Goal: Information Seeking & Learning: Stay updated

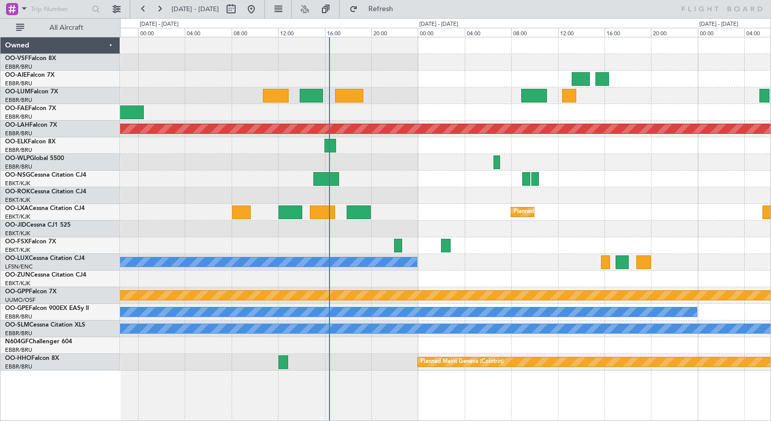
click at [452, 120] on div "Planned Maint [GEOGRAPHIC_DATA] ([GEOGRAPHIC_DATA] National) EBMB 05:40 Z KADW …" at bounding box center [445, 203] width 650 height 333
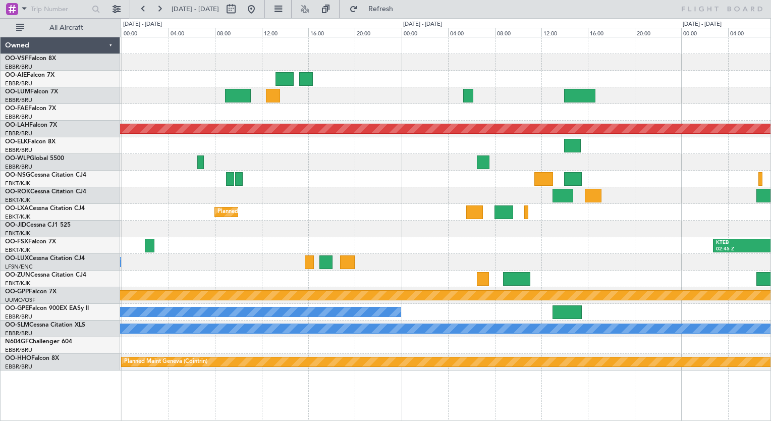
click at [518, 107] on div "Planned Maint [PERSON_NAME]-[GEOGRAPHIC_DATA][PERSON_NAME] ([GEOGRAPHIC_DATA][P…" at bounding box center [445, 203] width 650 height 333
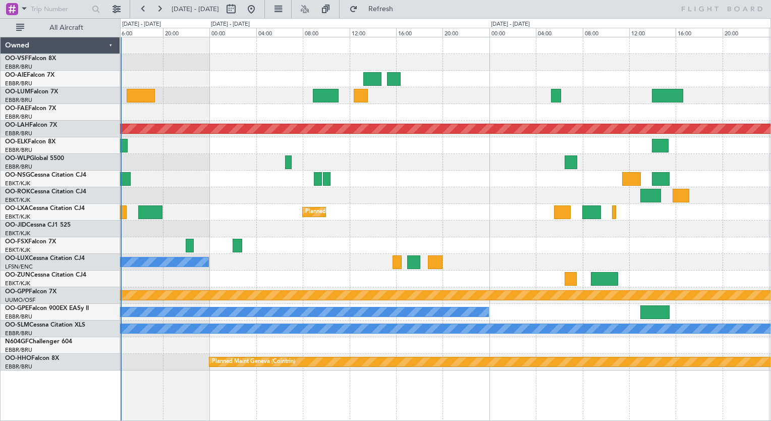
click at [518, 110] on div "Planned Maint [PERSON_NAME]-[GEOGRAPHIC_DATA][PERSON_NAME] ([GEOGRAPHIC_DATA][P…" at bounding box center [445, 203] width 650 height 333
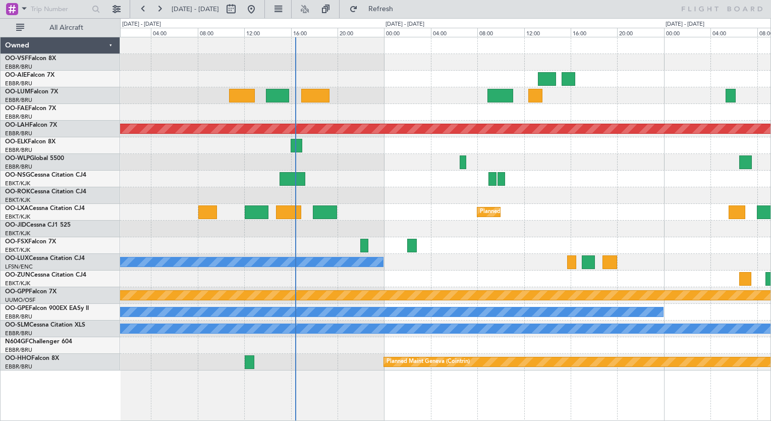
click at [408, 119] on div "Planned Maint [GEOGRAPHIC_DATA] ([GEOGRAPHIC_DATA] National) EBMB 05:40 Z KADW …" at bounding box center [445, 203] width 650 height 333
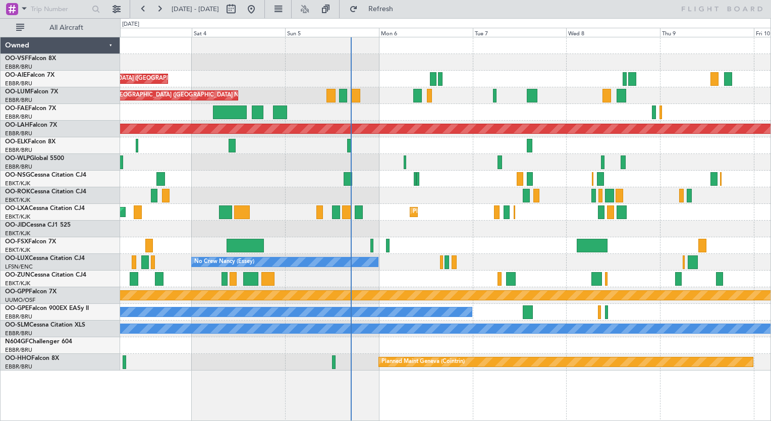
click at [348, 113] on div at bounding box center [445, 112] width 650 height 17
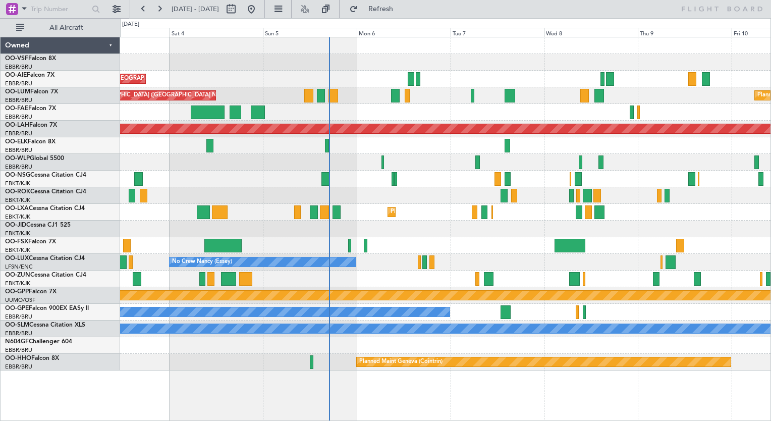
click at [365, 118] on div at bounding box center [445, 112] width 650 height 17
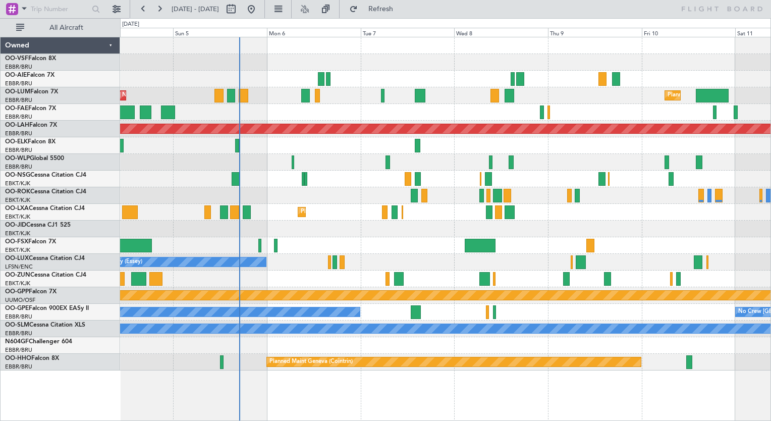
click at [283, 108] on div "Owner Melsbroek Air Base Planned Maint [GEOGRAPHIC_DATA]" at bounding box center [445, 112] width 650 height 17
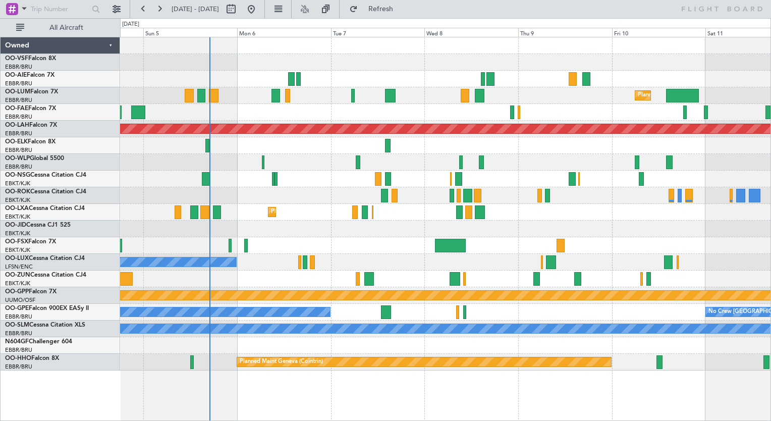
click at [230, 90] on div "Planned Maint [GEOGRAPHIC_DATA] ([GEOGRAPHIC_DATA] National) Planned Maint [GEO…" at bounding box center [445, 95] width 650 height 17
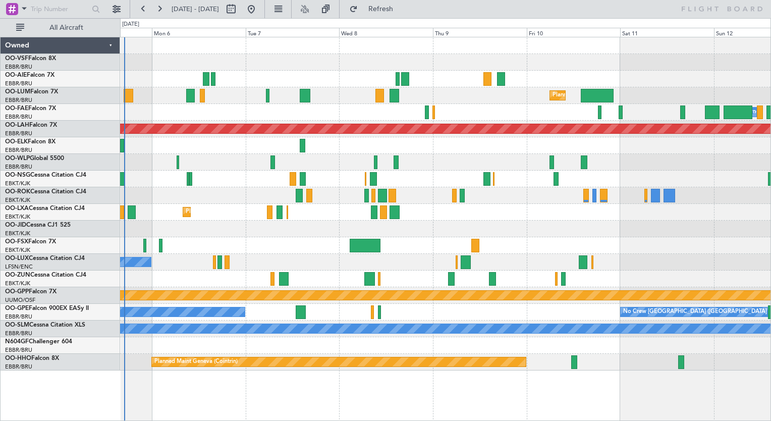
click at [220, 95] on div "Planned Maint [GEOGRAPHIC_DATA] ([GEOGRAPHIC_DATA] National) Planned Maint [GEO…" at bounding box center [445, 95] width 650 height 17
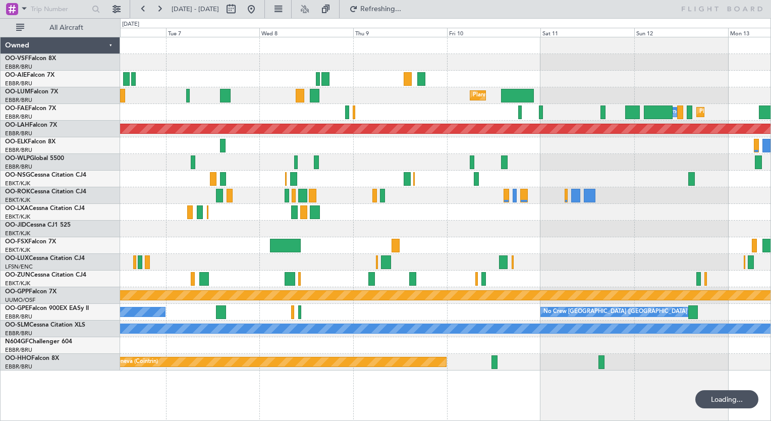
click at [260, 96] on div "Planned Maint [GEOGRAPHIC_DATA] ([GEOGRAPHIC_DATA] National)" at bounding box center [445, 95] width 650 height 17
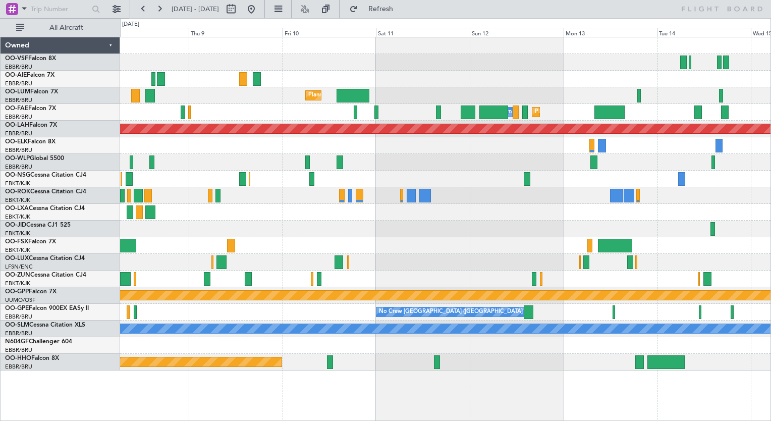
click at [406, 94] on div "Planned Maint [GEOGRAPHIC_DATA] ([GEOGRAPHIC_DATA] National)" at bounding box center [445, 95] width 650 height 17
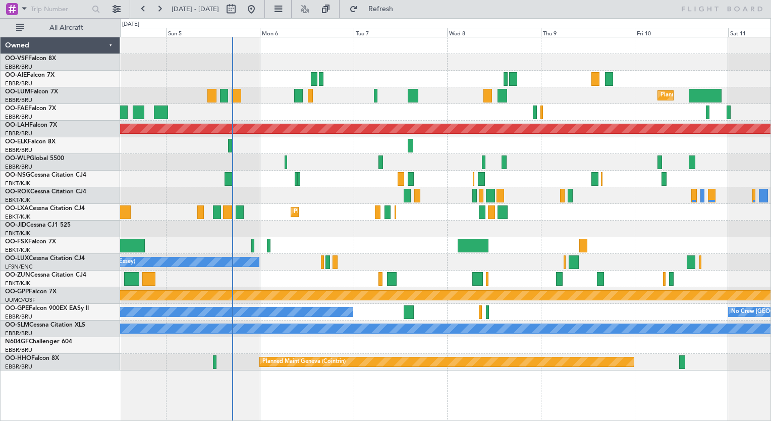
click at [518, 61] on div "Unplanned Maint [GEOGRAPHIC_DATA] ([GEOGRAPHIC_DATA]) Planned Maint [GEOGRAPHIC…" at bounding box center [445, 203] width 650 height 333
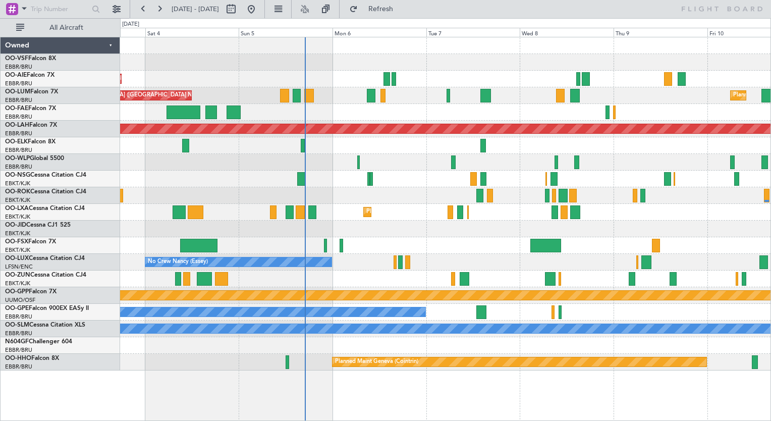
click at [310, 106] on div "Unplanned Maint [GEOGRAPHIC_DATA] ([GEOGRAPHIC_DATA]) Planned Maint [GEOGRAPHIC…" at bounding box center [445, 203] width 650 height 333
click at [330, 99] on div "Planned Maint [GEOGRAPHIC_DATA] ([GEOGRAPHIC_DATA] National) Planned Maint [GEO…" at bounding box center [445, 95] width 650 height 17
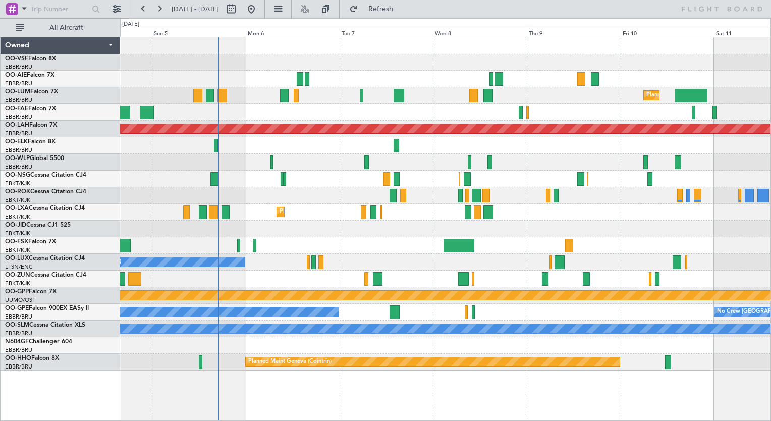
click at [249, 104] on div "Owner Melsbroek Air Base Planned Maint [GEOGRAPHIC_DATA]" at bounding box center [445, 112] width 650 height 17
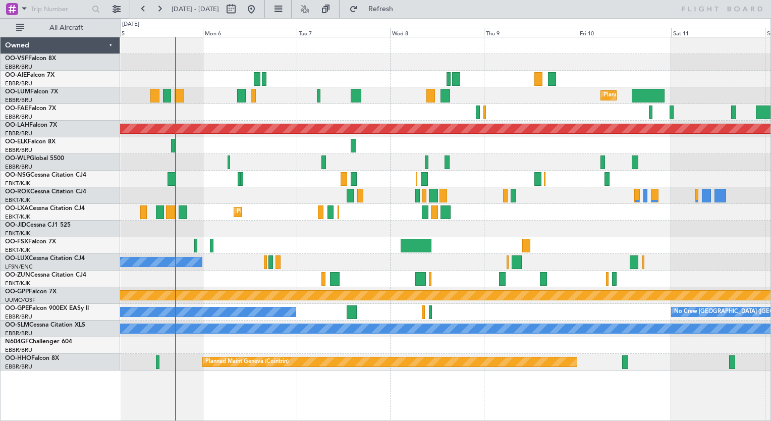
click at [192, 98] on div "Planned Maint [GEOGRAPHIC_DATA] ([GEOGRAPHIC_DATA] National) Planned Maint [GEO…" at bounding box center [445, 95] width 650 height 17
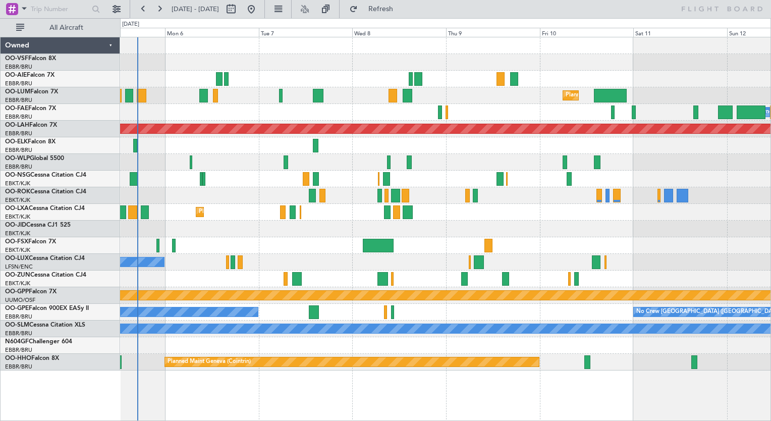
click at [164, 116] on div "Planned Maint [GEOGRAPHIC_DATA] ([GEOGRAPHIC_DATA] National) Planned Maint [GEO…" at bounding box center [445, 203] width 650 height 333
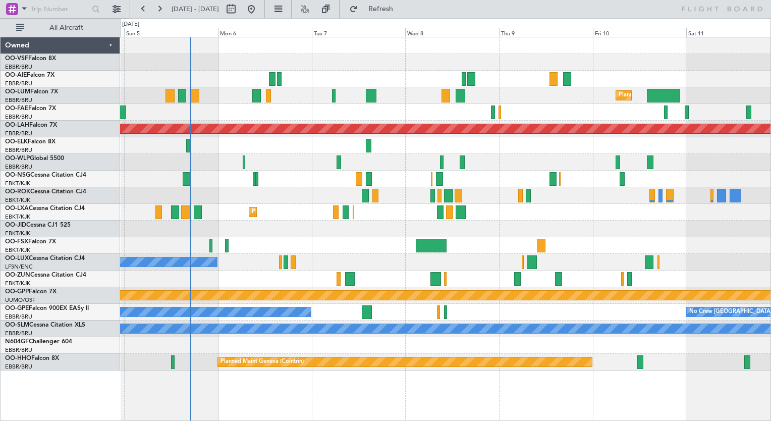
click at [218, 164] on div "Unplanned Maint [GEOGRAPHIC_DATA] ([GEOGRAPHIC_DATA]) Planned Maint [GEOGRAPHIC…" at bounding box center [445, 203] width 650 height 333
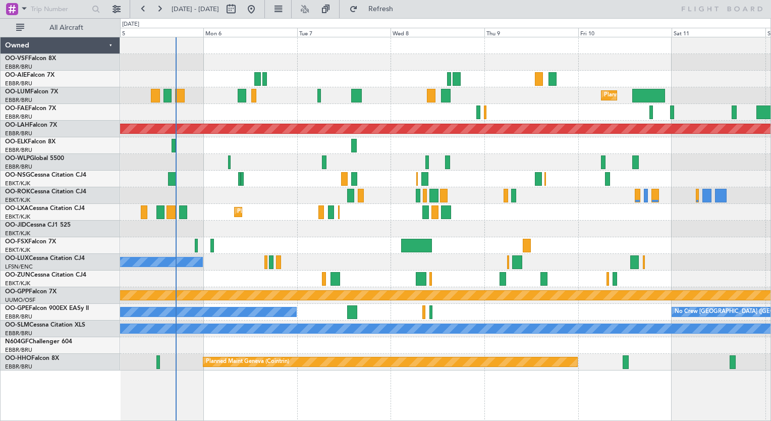
click at [204, 144] on div "Unplanned Maint [GEOGRAPHIC_DATA] ([GEOGRAPHIC_DATA]) Planned Maint [GEOGRAPHIC…" at bounding box center [445, 203] width 650 height 333
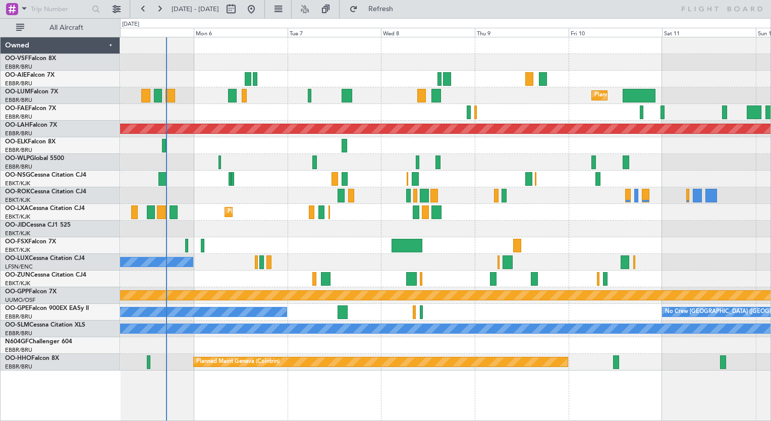
click at [180, 98] on div "Planned Maint [GEOGRAPHIC_DATA] ([GEOGRAPHIC_DATA] National) Planned Maint [GEO…" at bounding box center [445, 95] width 650 height 17
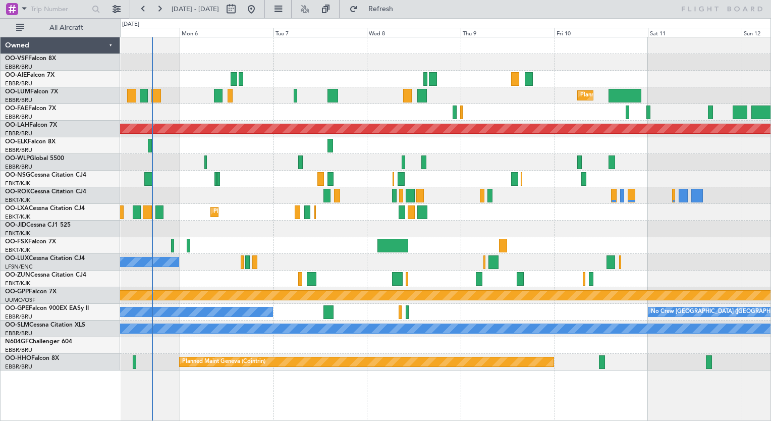
click at [245, 98] on div "Planned Maint [GEOGRAPHIC_DATA] ([GEOGRAPHIC_DATA] National) Planned Maint [GEO…" at bounding box center [445, 95] width 650 height 17
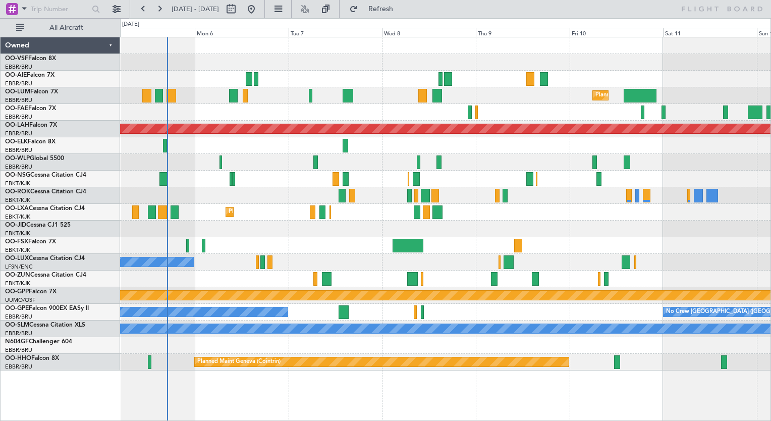
click at [229, 98] on div "Planned Maint [GEOGRAPHIC_DATA] ([GEOGRAPHIC_DATA] National) Planned Maint [GEO…" at bounding box center [445, 95] width 650 height 17
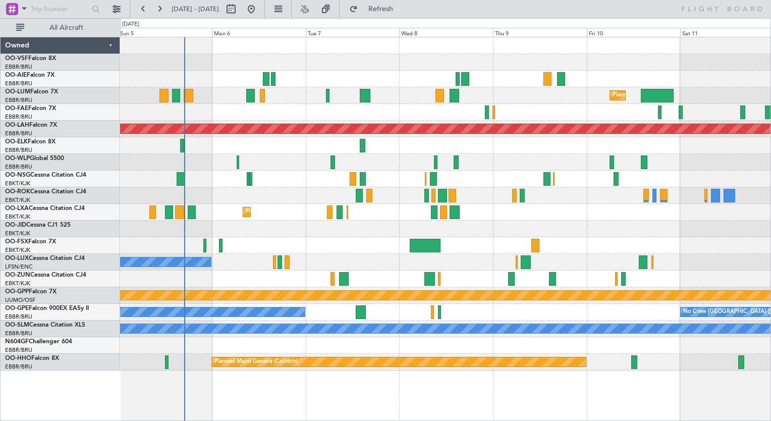
click at [211, 71] on div "Unplanned Maint [GEOGRAPHIC_DATA] ([GEOGRAPHIC_DATA]) Planned Maint [GEOGRAPHIC…" at bounding box center [445, 203] width 650 height 333
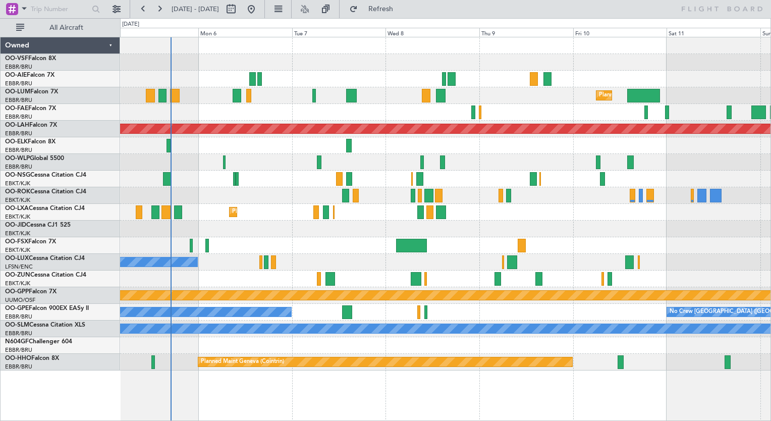
click at [214, 105] on div "Unplanned Maint [GEOGRAPHIC_DATA] ([GEOGRAPHIC_DATA]) Planned Maint [GEOGRAPHIC…" at bounding box center [445, 203] width 650 height 333
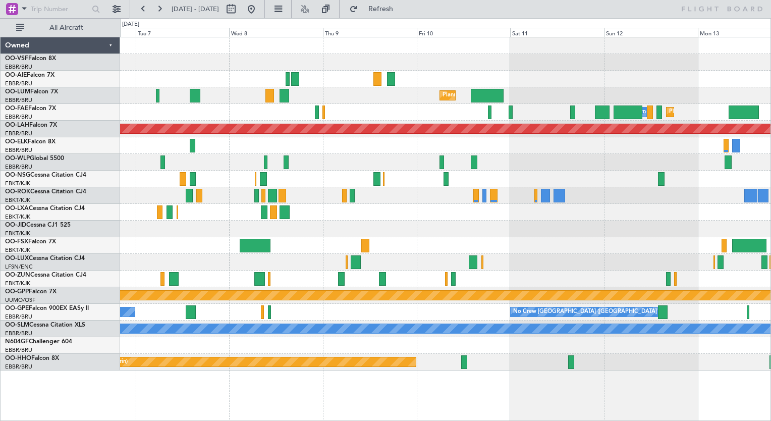
click at [446, 90] on div "Planned Maint [GEOGRAPHIC_DATA] ([GEOGRAPHIC_DATA] National)" at bounding box center [445, 95] width 650 height 17
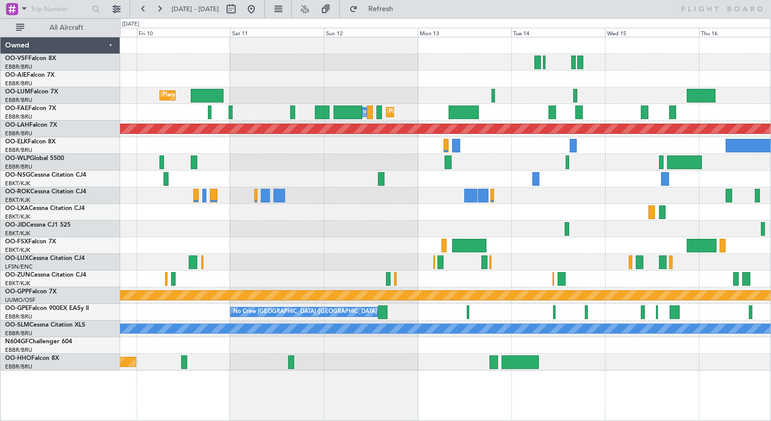
click at [445, 86] on div "Planned Maint [GEOGRAPHIC_DATA] ([GEOGRAPHIC_DATA] National) Planned Maint [GEO…" at bounding box center [445, 203] width 650 height 333
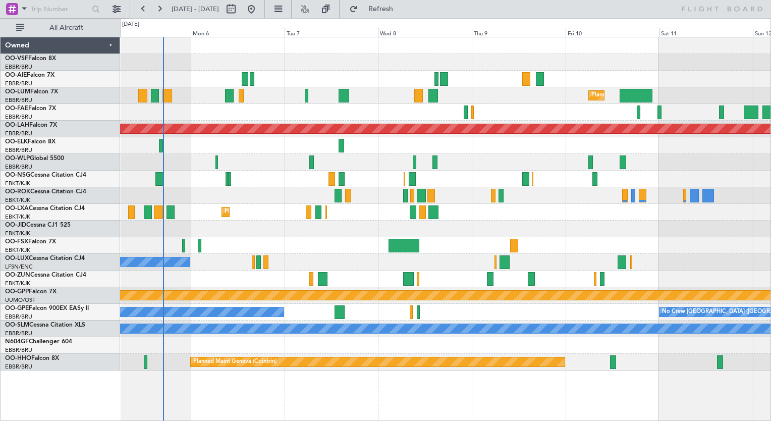
click at [518, 84] on div "Unplanned Maint [GEOGRAPHIC_DATA] ([GEOGRAPHIC_DATA]) Planned Maint [GEOGRAPHIC…" at bounding box center [445, 203] width 650 height 333
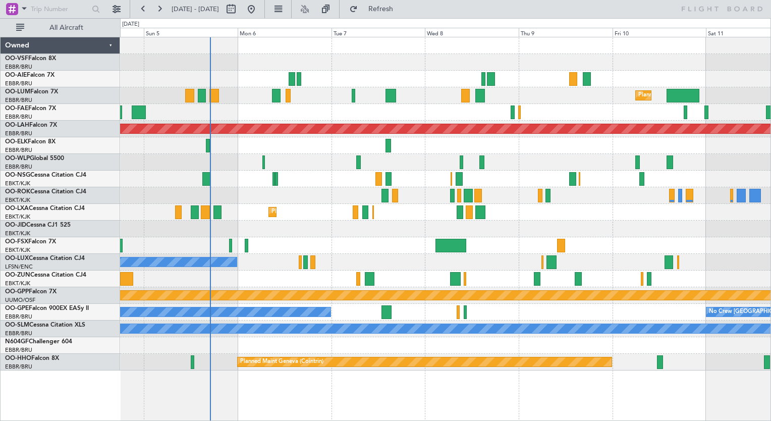
click at [244, 98] on div "Planned Maint [GEOGRAPHIC_DATA] ([GEOGRAPHIC_DATA] National) Planned Maint [GEO…" at bounding box center [445, 95] width 650 height 17
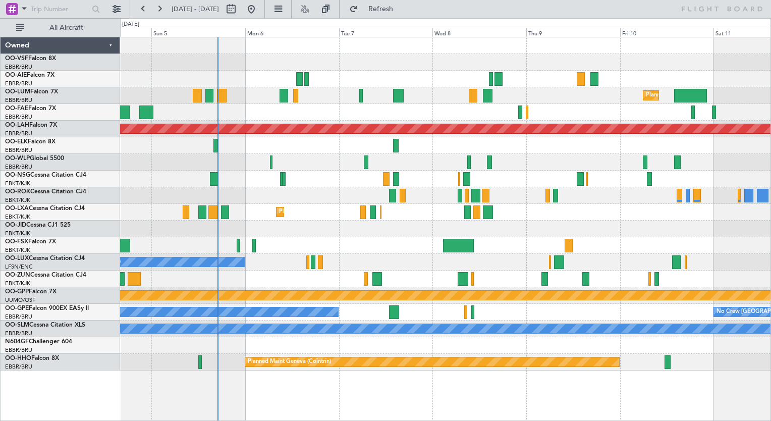
click at [305, 120] on div "Unplanned Maint [GEOGRAPHIC_DATA] ([GEOGRAPHIC_DATA]) Planned Maint [GEOGRAPHIC…" at bounding box center [445, 203] width 650 height 333
